Goal: Transaction & Acquisition: Purchase product/service

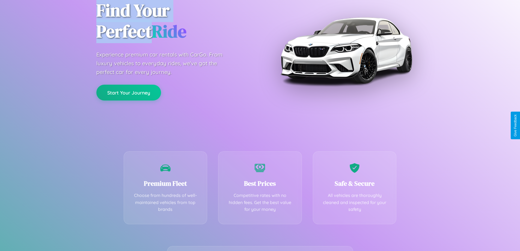
scroll to position [108, 0]
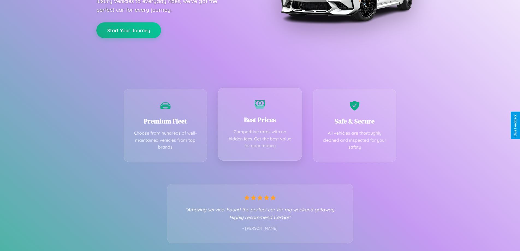
click at [260, 125] on div "Best Prices Competitive rates with no hidden fees. Get the best value for your …" at bounding box center [260, 124] width 84 height 73
click at [129, 30] on button "Start Your Journey" at bounding box center [128, 30] width 65 height 16
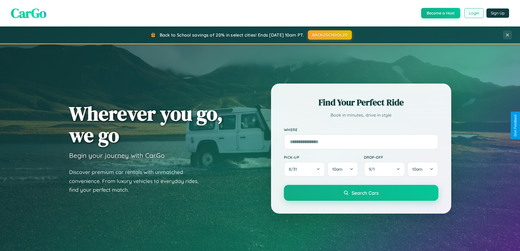
click at [473, 13] on button "Login" at bounding box center [473, 13] width 19 height 10
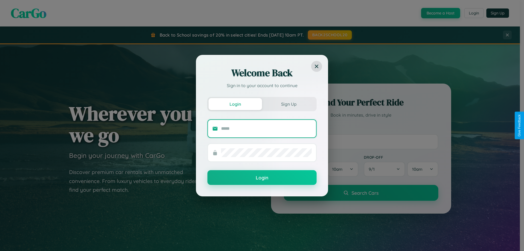
click at [266, 128] on input "text" at bounding box center [266, 128] width 91 height 9
type input "**********"
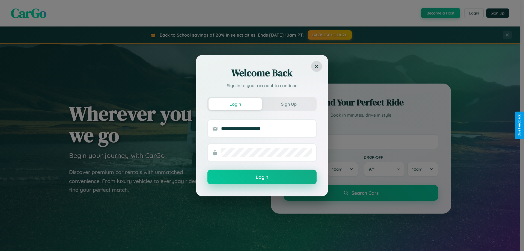
click at [262, 177] on button "Login" at bounding box center [261, 176] width 109 height 15
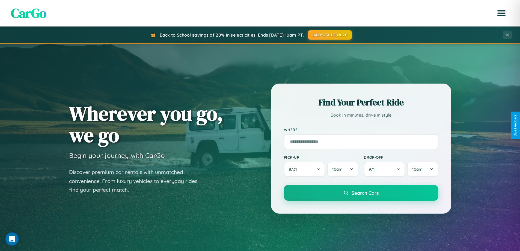
scroll to position [375, 0]
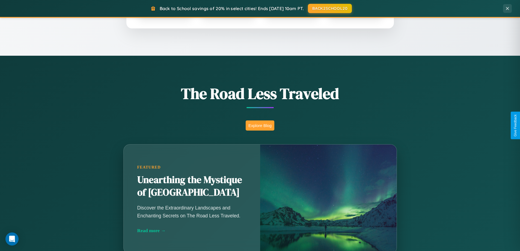
click at [260, 125] on button "Explore Blog" at bounding box center [260, 125] width 29 height 10
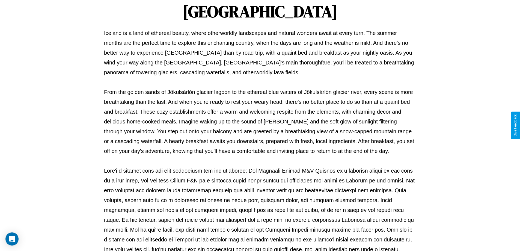
scroll to position [177, 0]
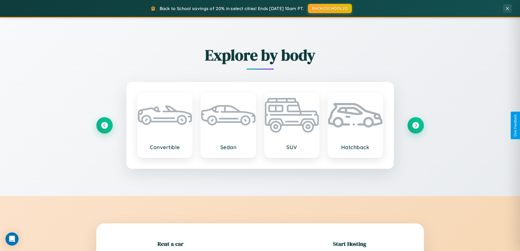
scroll to position [118, 0]
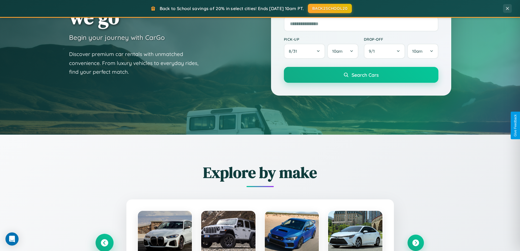
click at [104, 243] on icon at bounding box center [104, 242] width 7 height 7
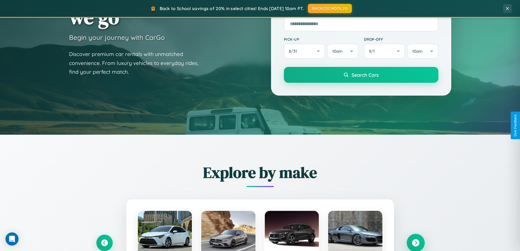
click at [415, 242] on icon at bounding box center [415, 242] width 7 height 7
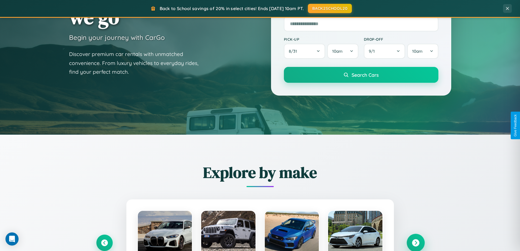
click at [415, 242] on icon at bounding box center [415, 242] width 7 height 7
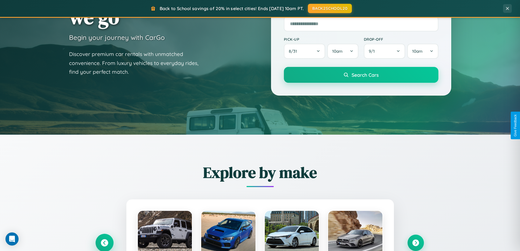
click at [104, 243] on icon at bounding box center [104, 242] width 7 height 7
